Goal: Transaction & Acquisition: Subscribe to service/newsletter

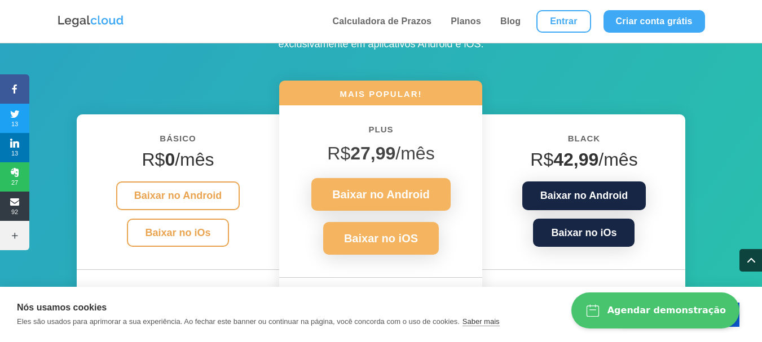
scroll to position [1557, 0]
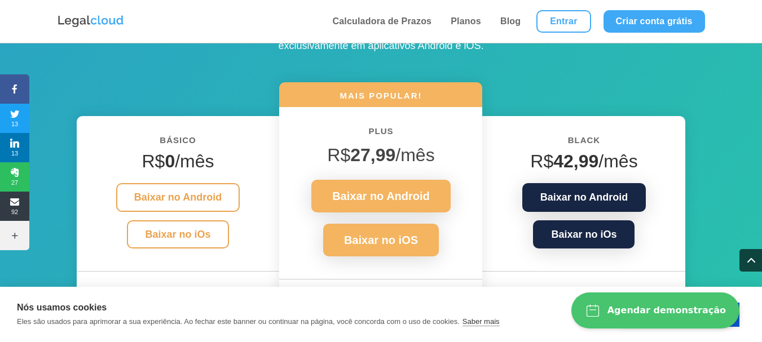
click at [578, 151] on strong "42,99" at bounding box center [575, 161] width 45 height 20
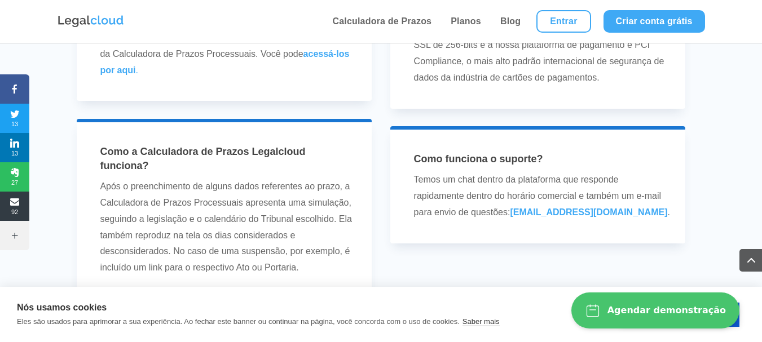
scroll to position [3498, 0]
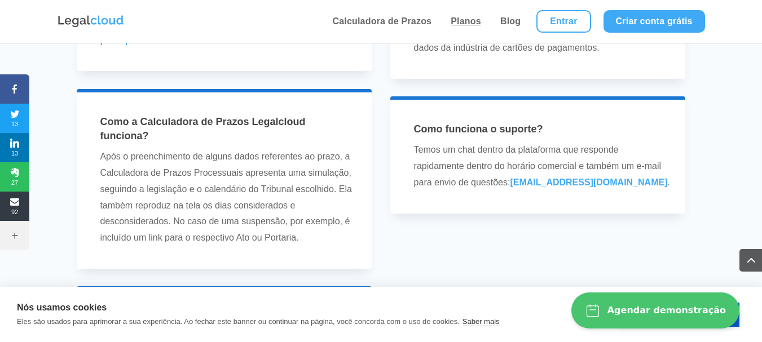
click at [470, 19] on link "Planos" at bounding box center [465, 21] width 37 height 43
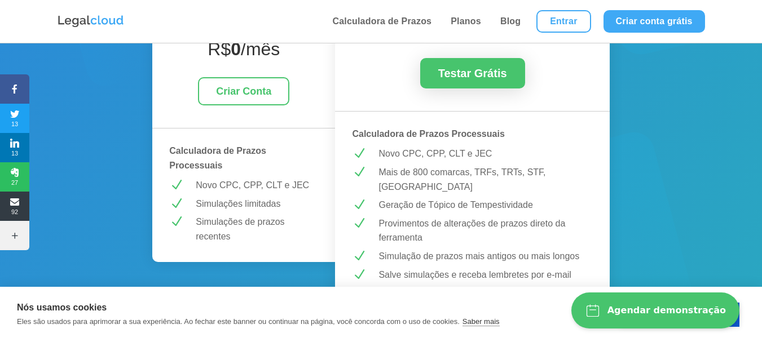
scroll to position [219, 0]
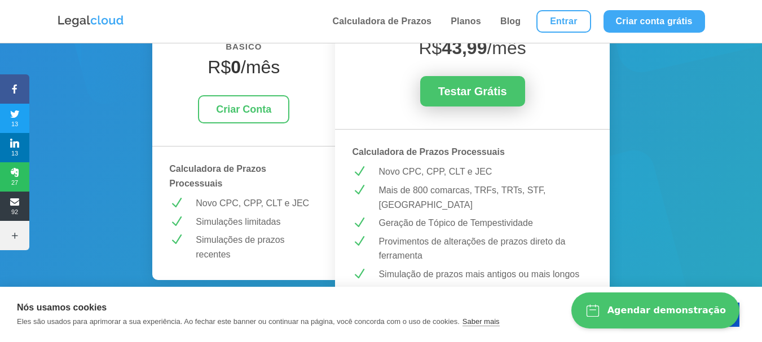
click at [506, 89] on link "Testar Grátis" at bounding box center [472, 91] width 105 height 30
